Goal: Information Seeking & Learning: Check status

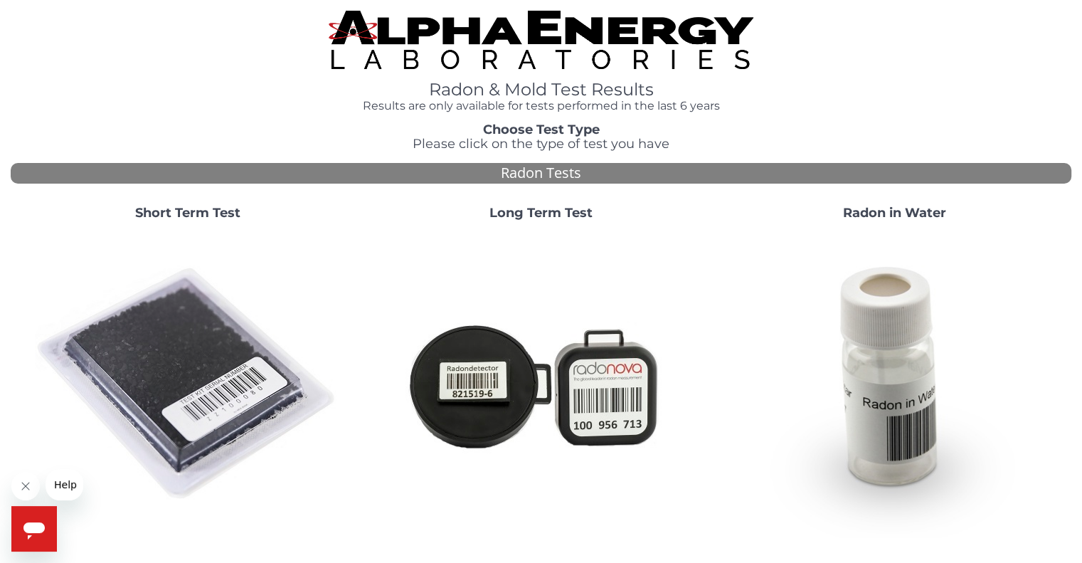
click at [154, 351] on img at bounding box center [188, 384] width 306 height 306
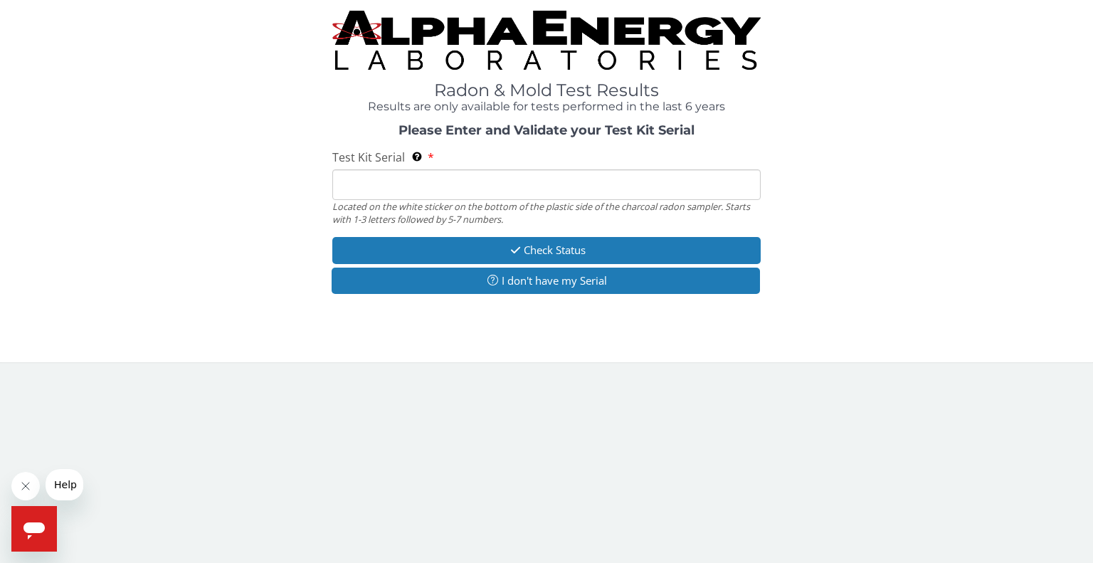
click at [393, 181] on input "Test Kit Serial Located on the white sticker on the bottom of the plastic side …" at bounding box center [546, 184] width 428 height 31
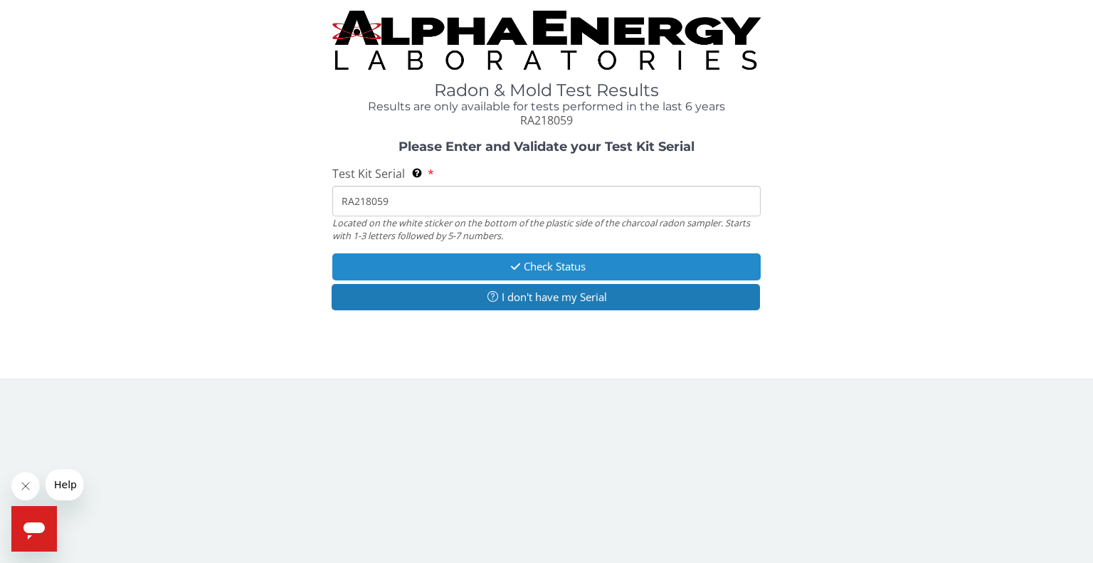
type input "RA218059"
click at [534, 265] on button "Check Status" at bounding box center [546, 266] width 428 height 26
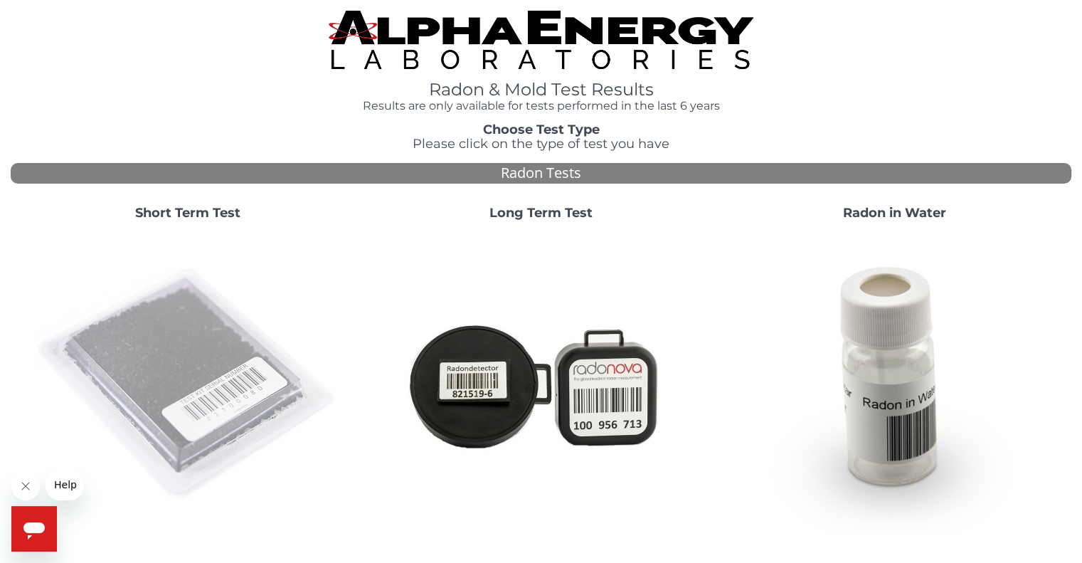
click at [230, 349] on img at bounding box center [188, 384] width 306 height 306
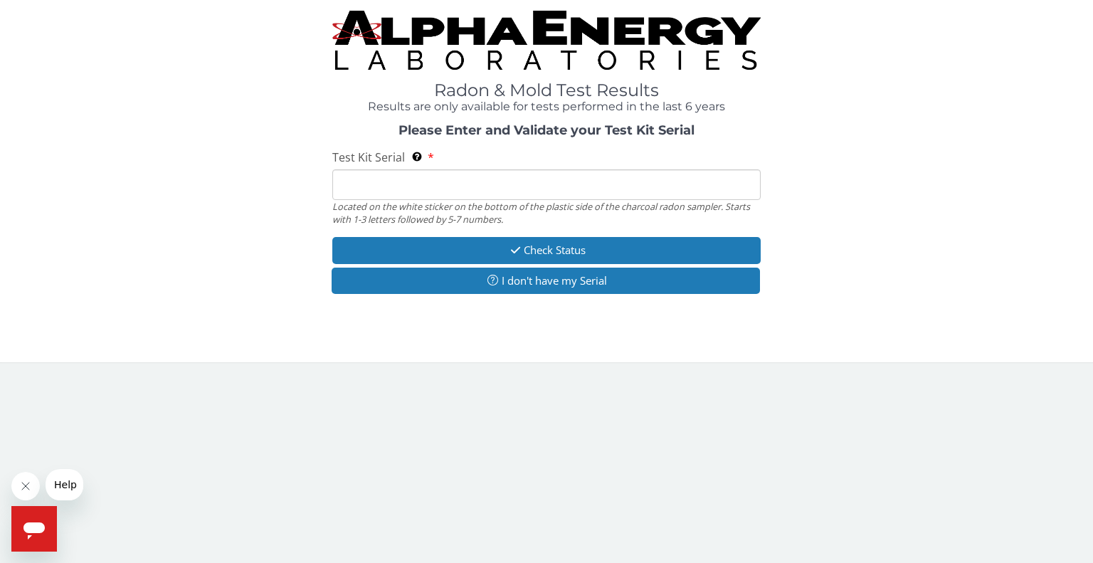
click at [399, 189] on input "Test Kit Serial Located on the white sticker on the bottom of the plastic side …" at bounding box center [546, 184] width 428 height 31
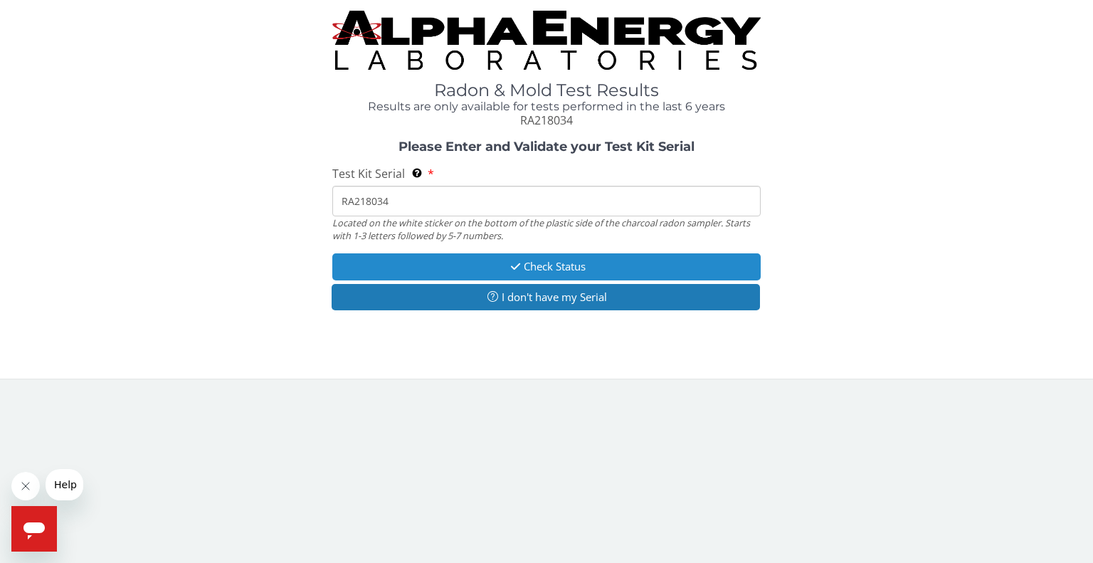
type input "RA218034"
click at [497, 264] on button "Check Status" at bounding box center [546, 266] width 428 height 26
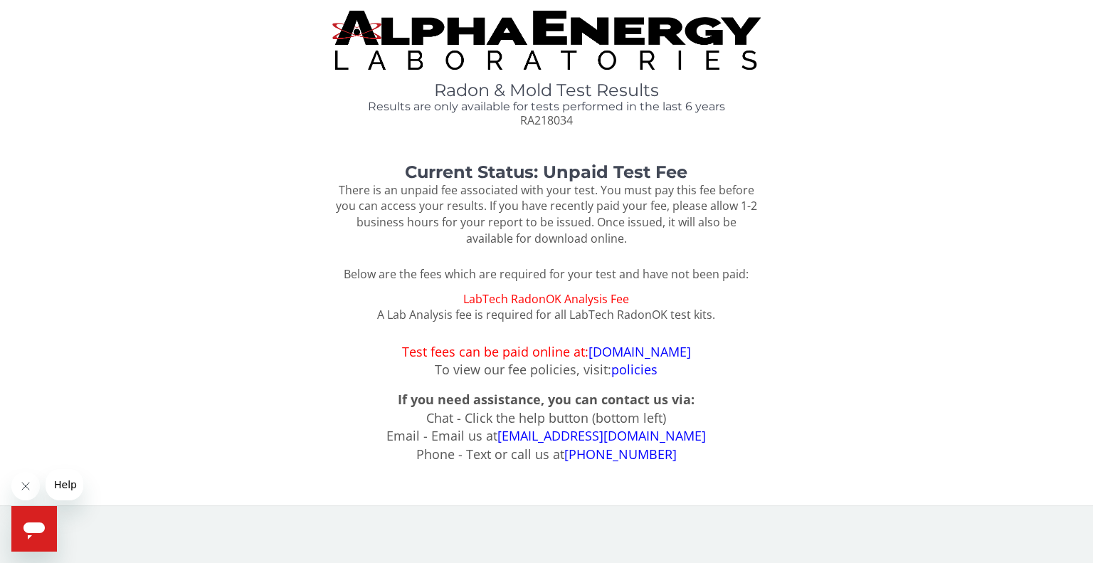
click at [621, 349] on link "[DOMAIN_NAME]" at bounding box center [639, 351] width 102 height 17
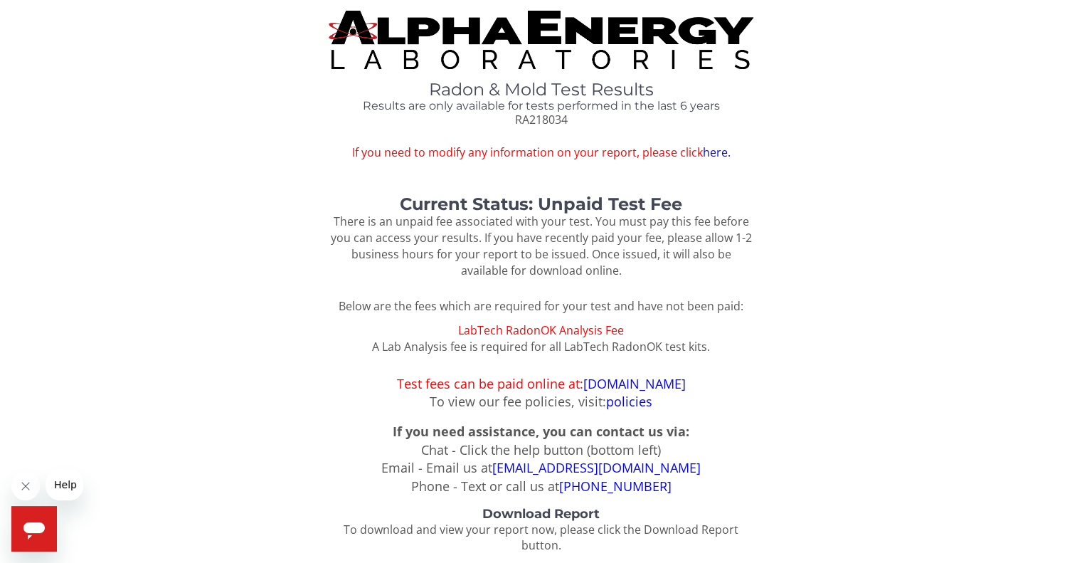
click at [706, 152] on link "here." at bounding box center [716, 152] width 28 height 16
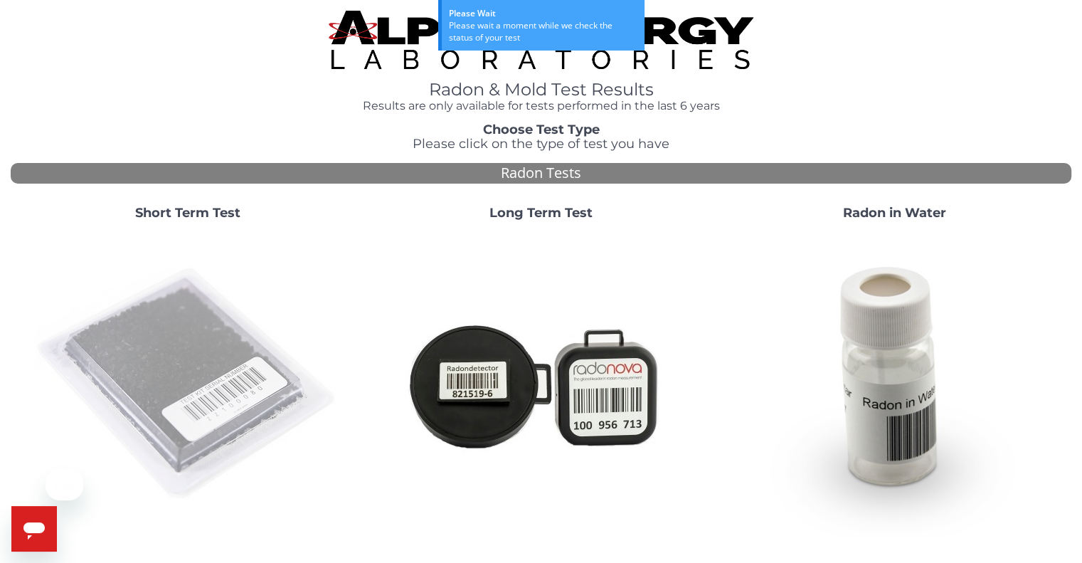
click at [211, 355] on img at bounding box center [188, 384] width 306 height 306
